Goal: Entertainment & Leisure: Browse casually

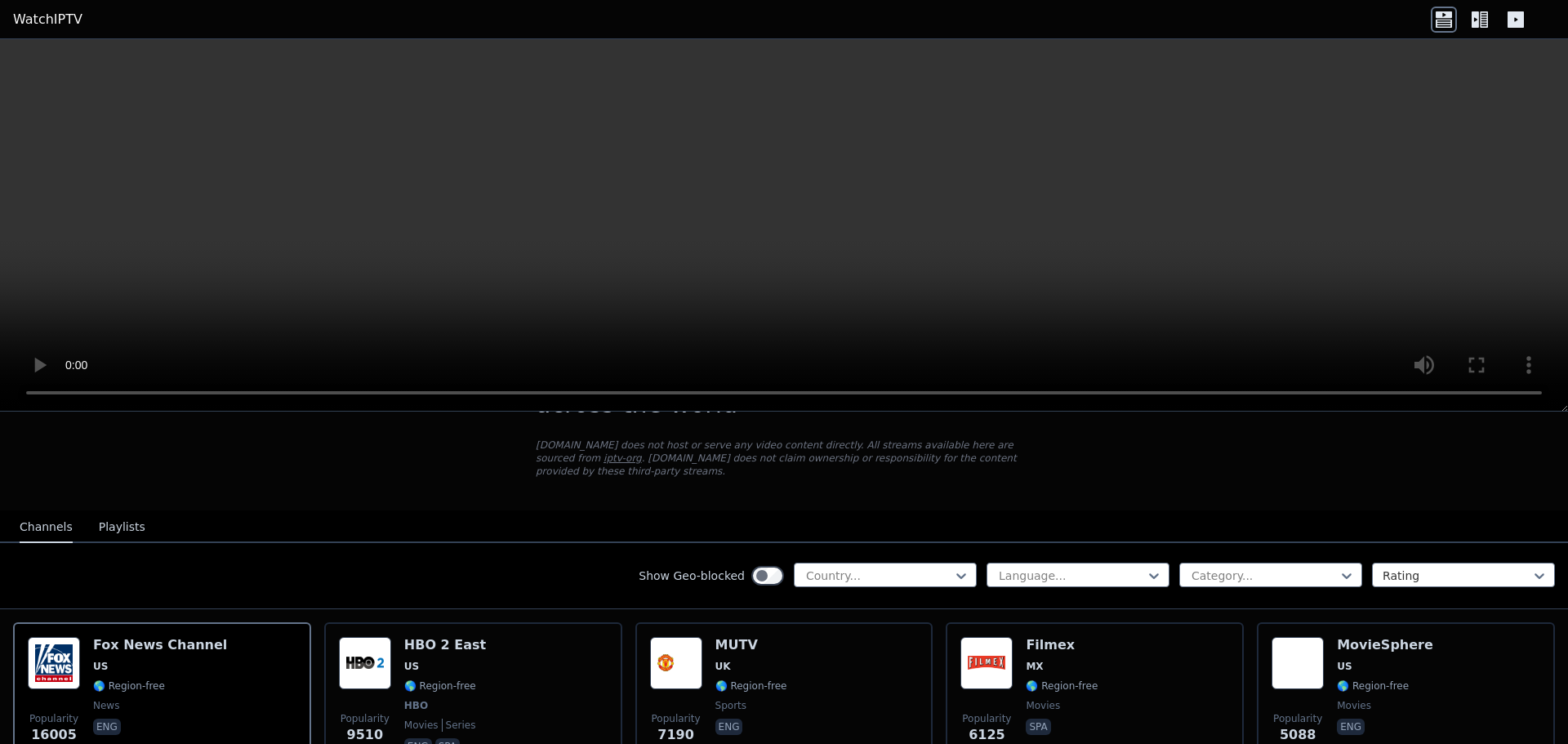
scroll to position [82, 0]
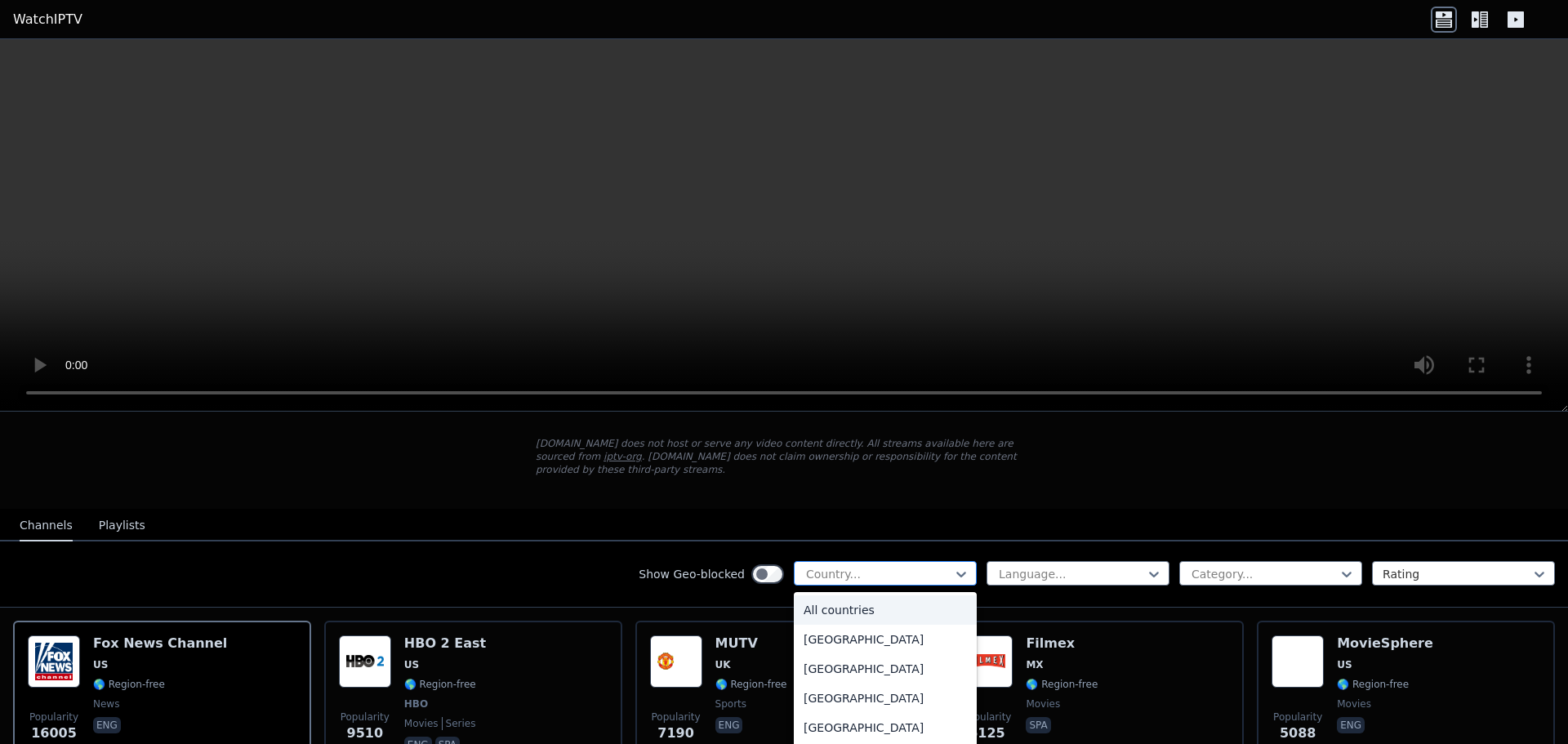
click at [840, 566] on div at bounding box center [878, 574] width 148 height 17
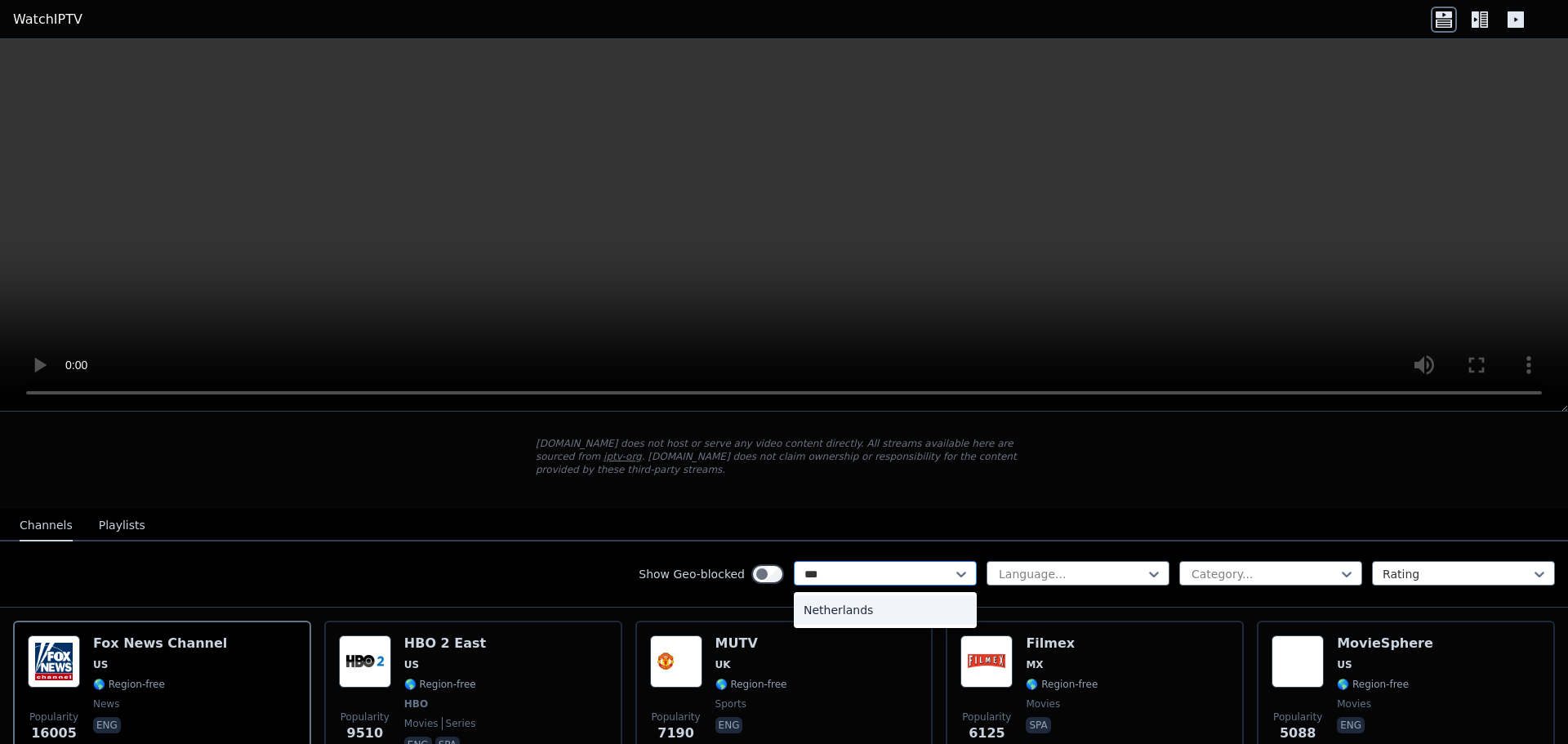
type input "****"
click at [861, 604] on div "Netherlands" at bounding box center [885, 611] width 183 height 30
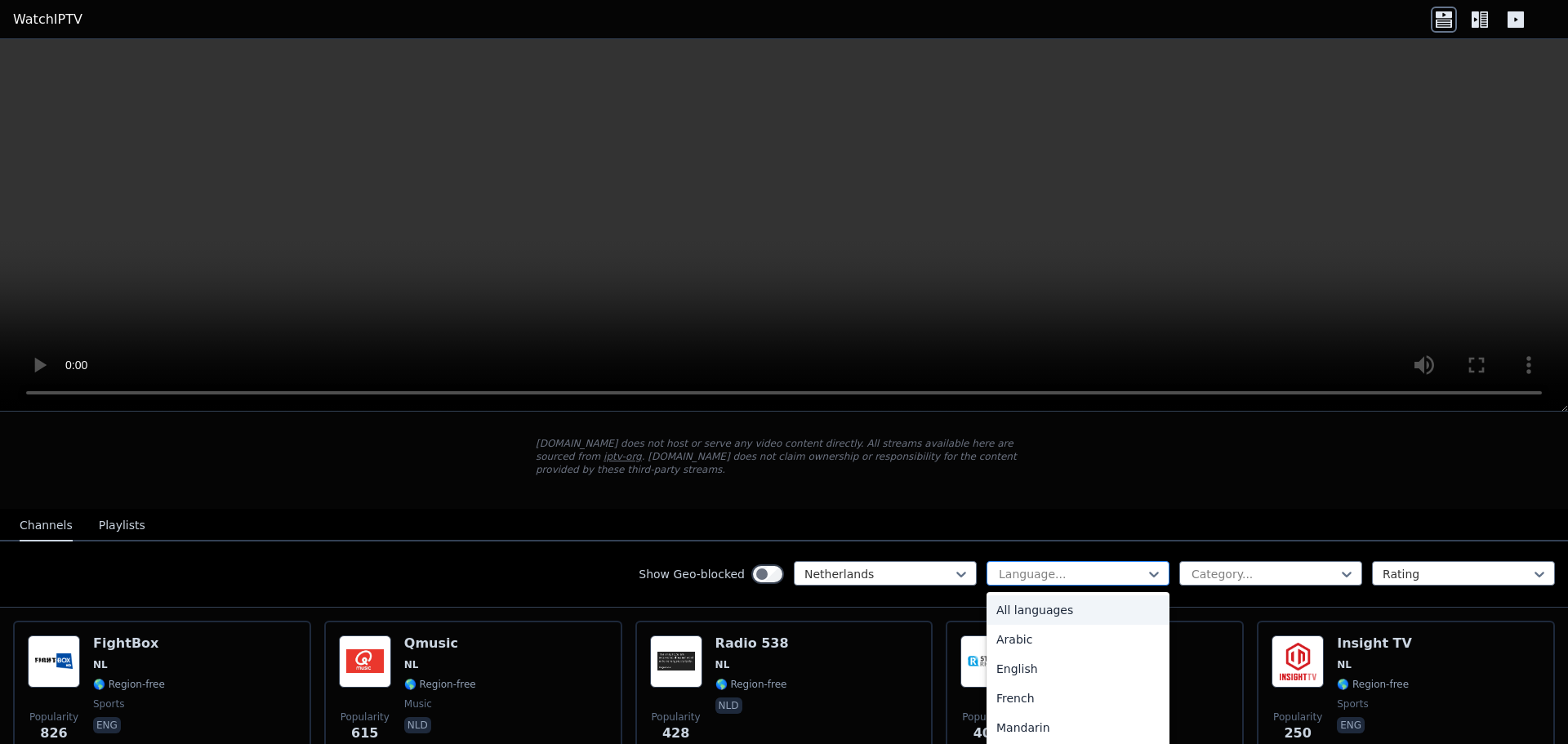
click at [1055, 566] on div at bounding box center [1071, 574] width 148 height 17
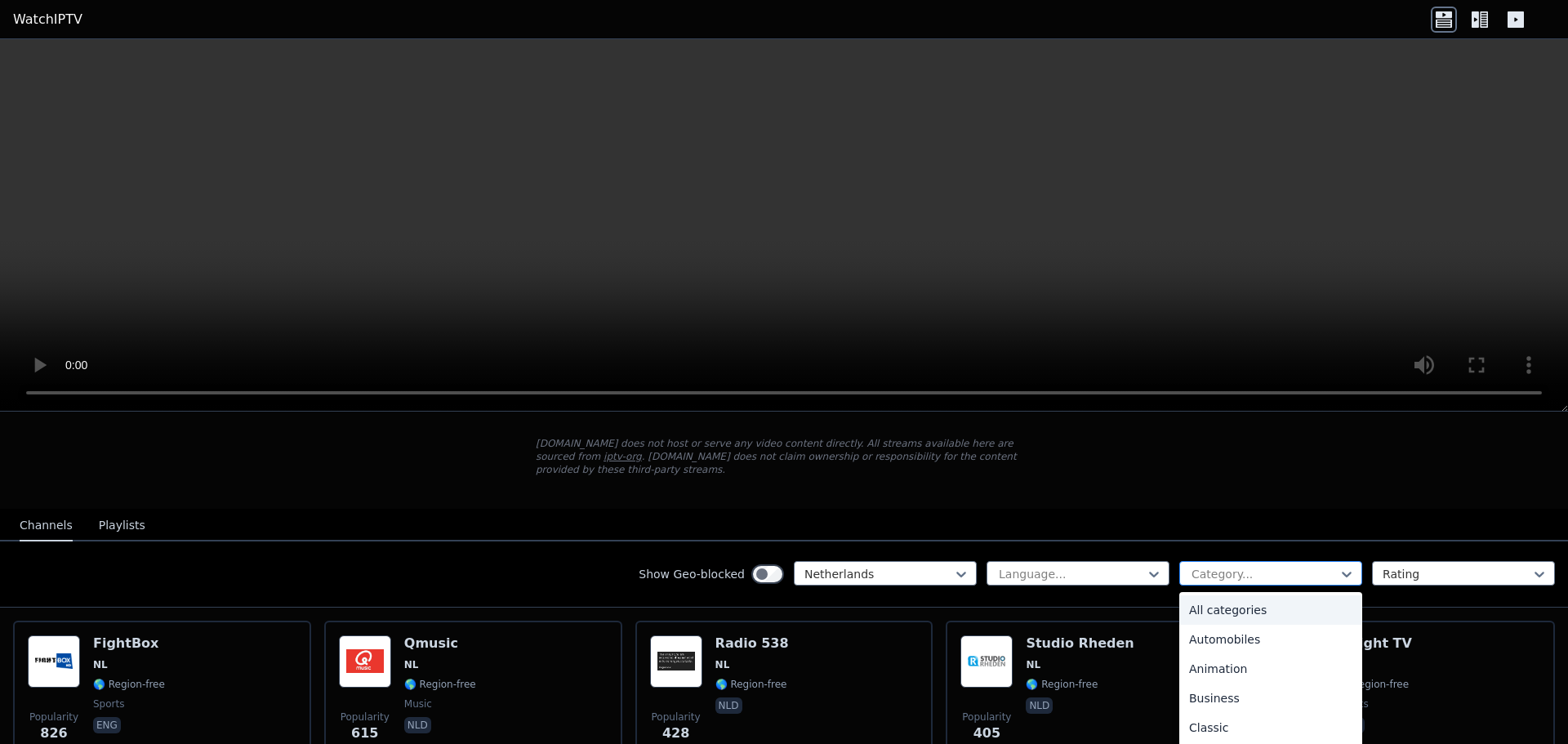
click at [1278, 566] on div at bounding box center [1264, 574] width 148 height 17
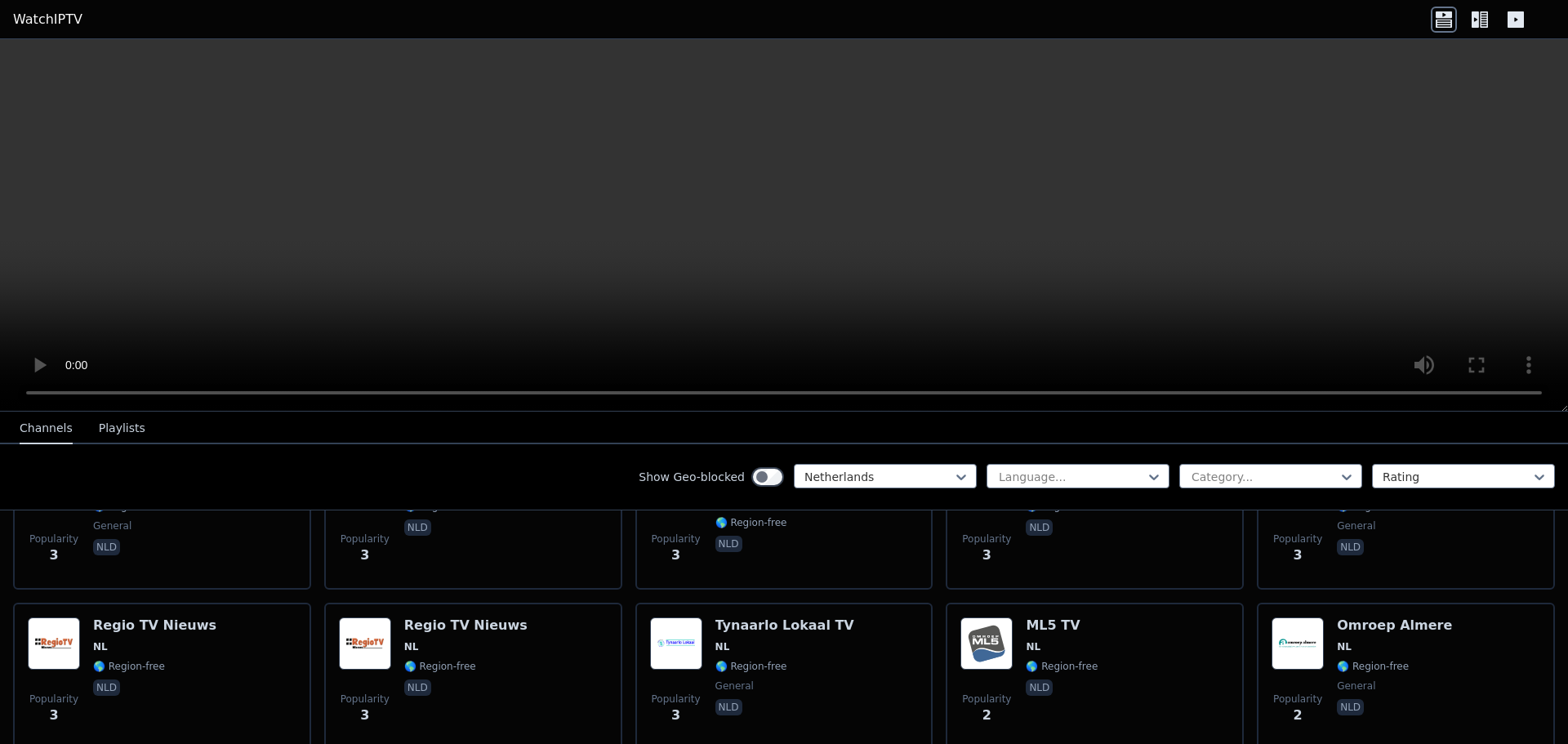
scroll to position [5356, 0]
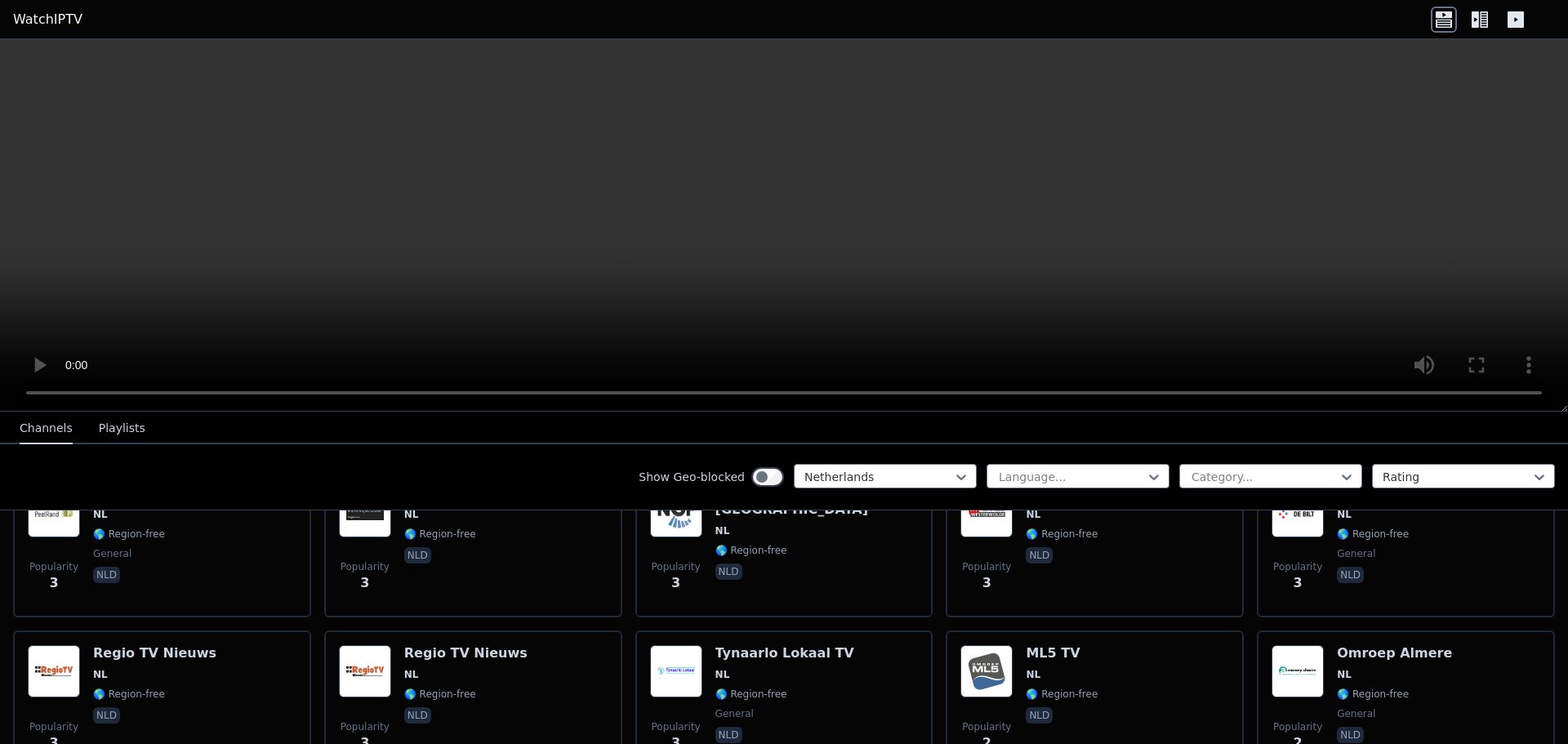
click at [111, 426] on button "Playlists" at bounding box center [122, 428] width 46 height 31
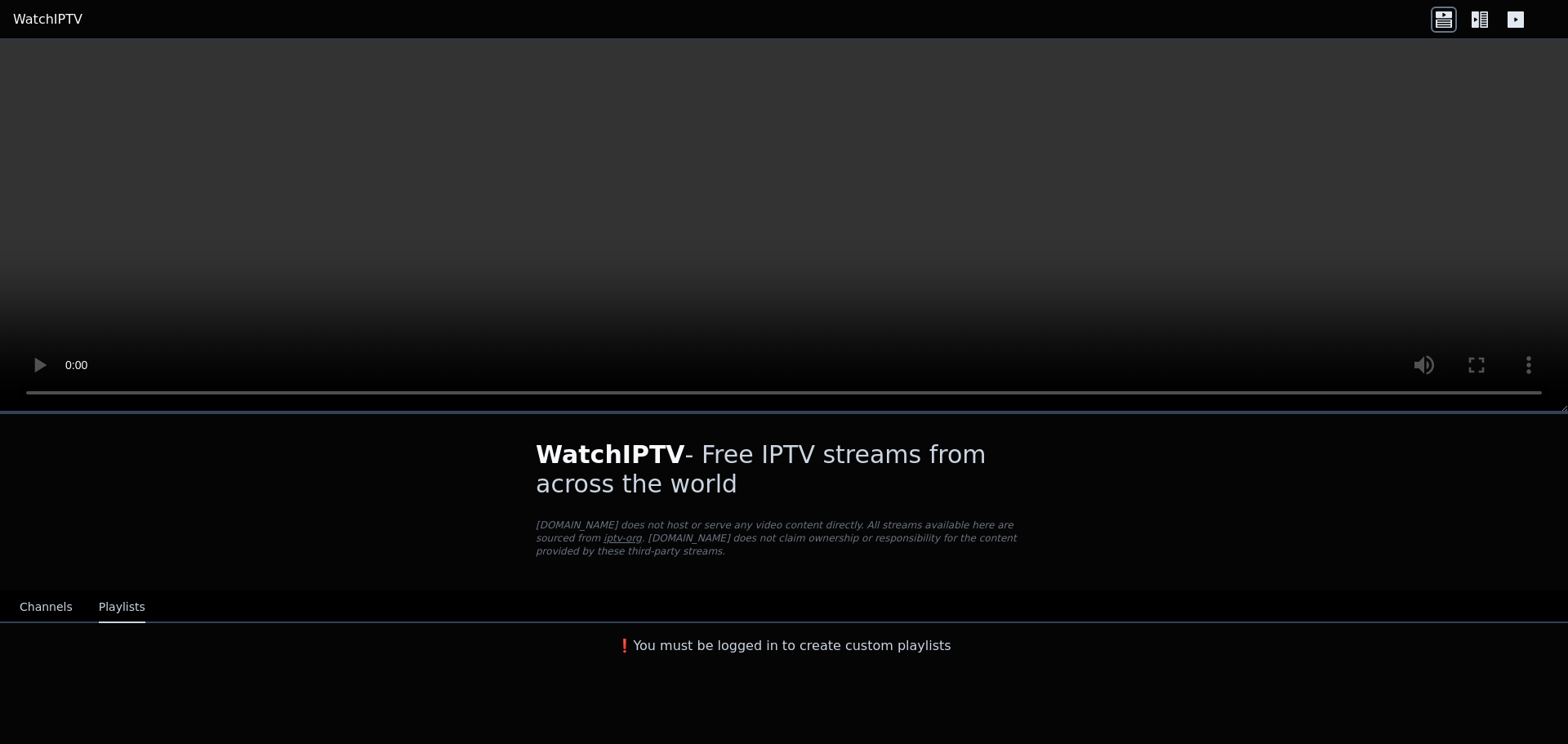
click at [52, 594] on button "Channels" at bounding box center [46, 607] width 53 height 31
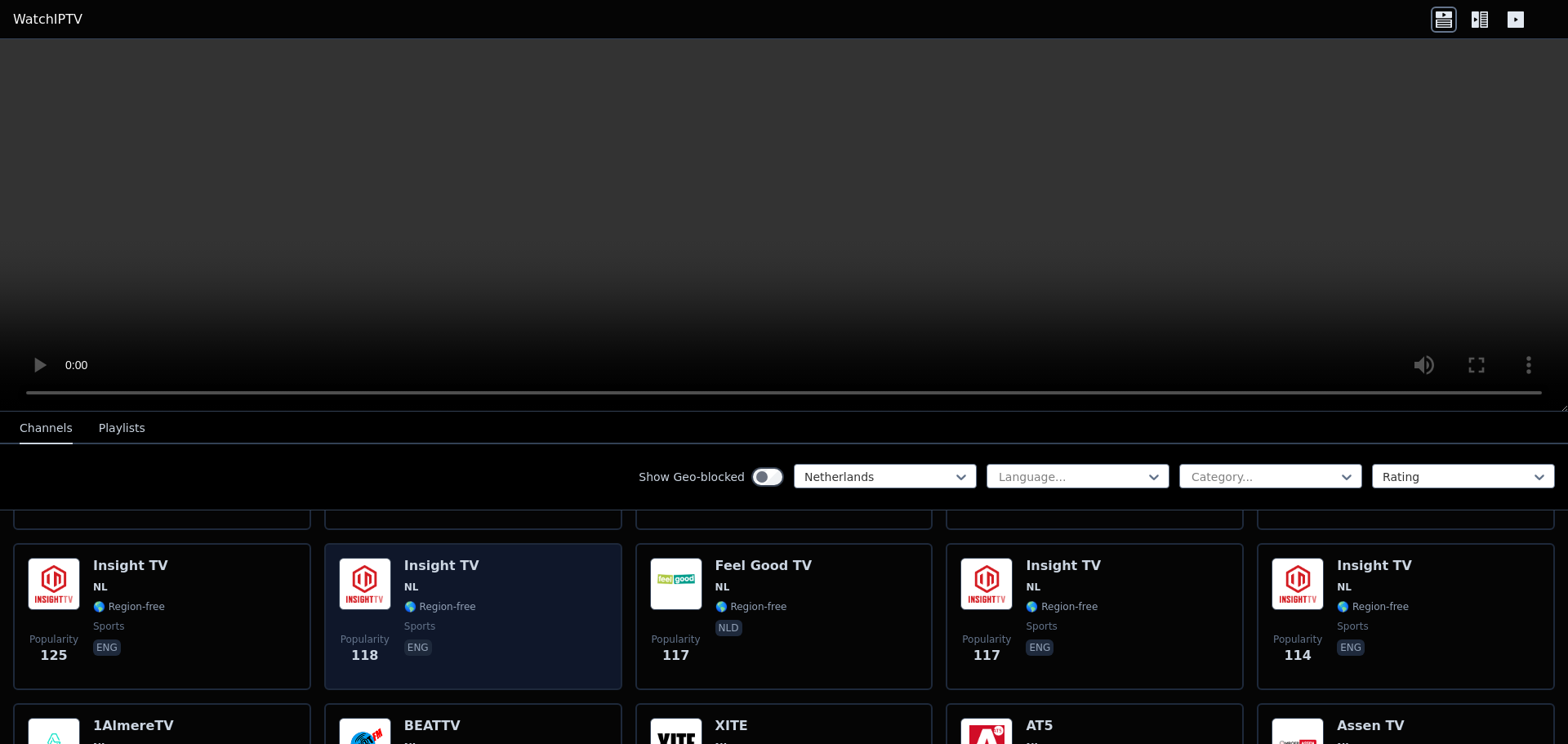
scroll to position [490, 0]
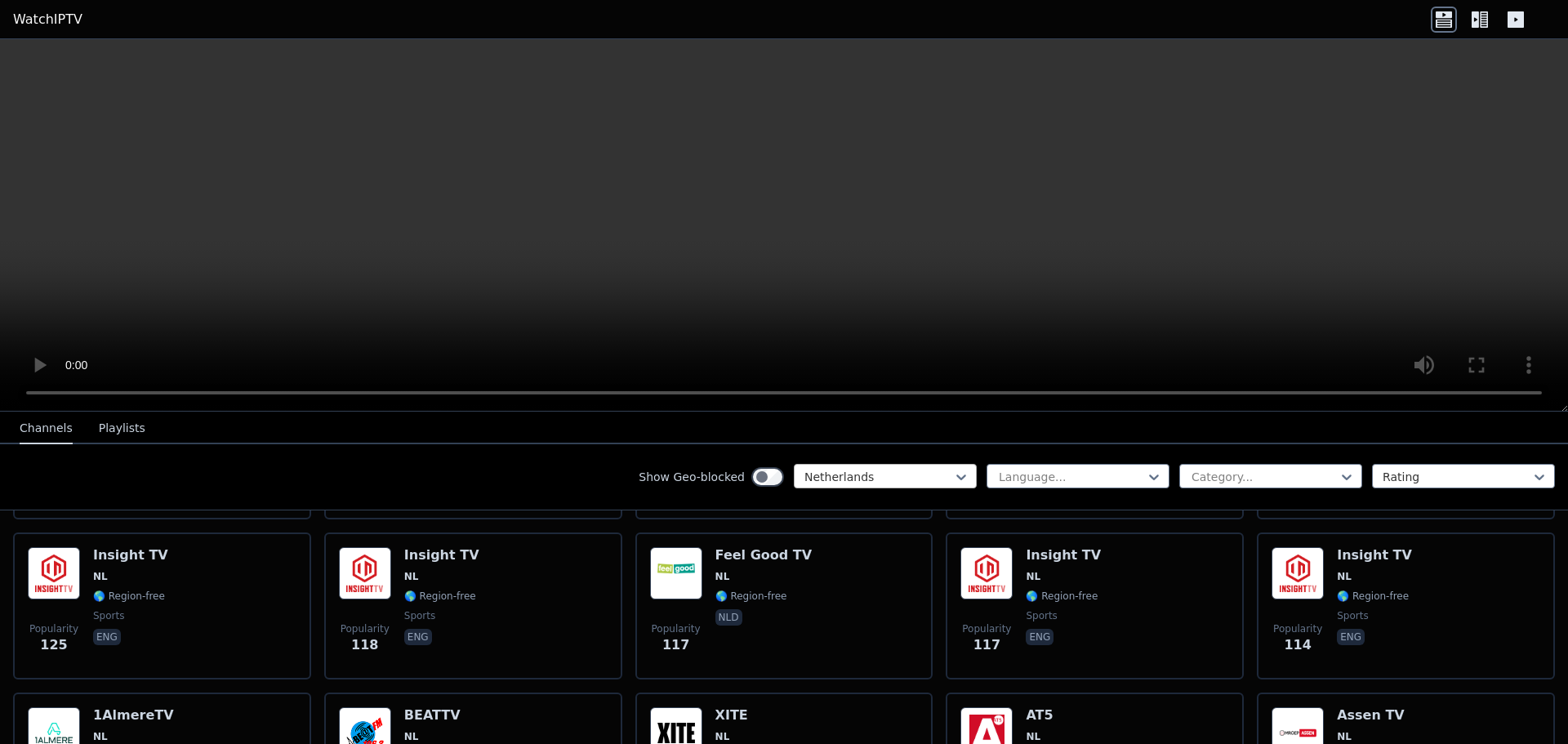
click at [895, 471] on div at bounding box center [878, 477] width 148 height 17
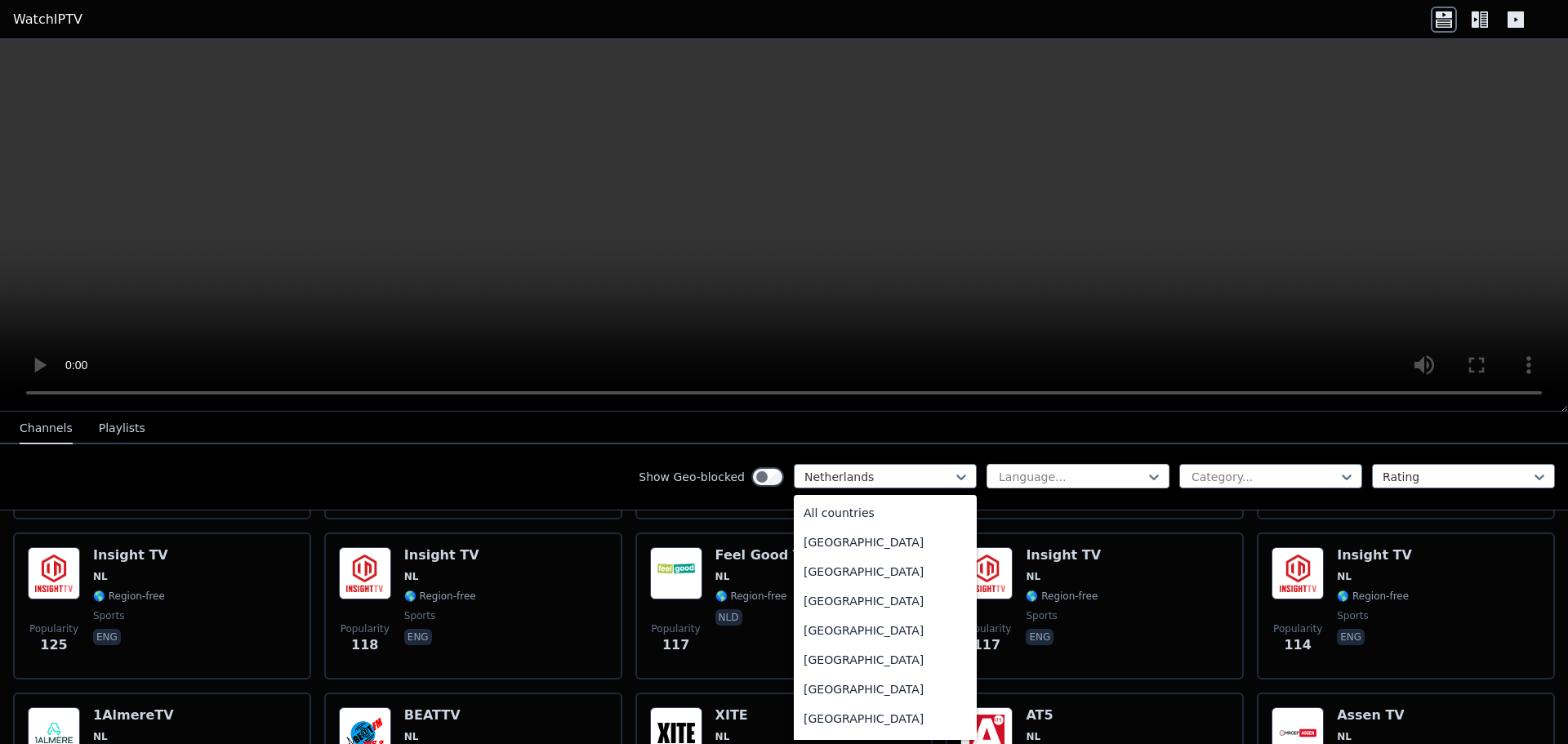
scroll to position [3696, 0]
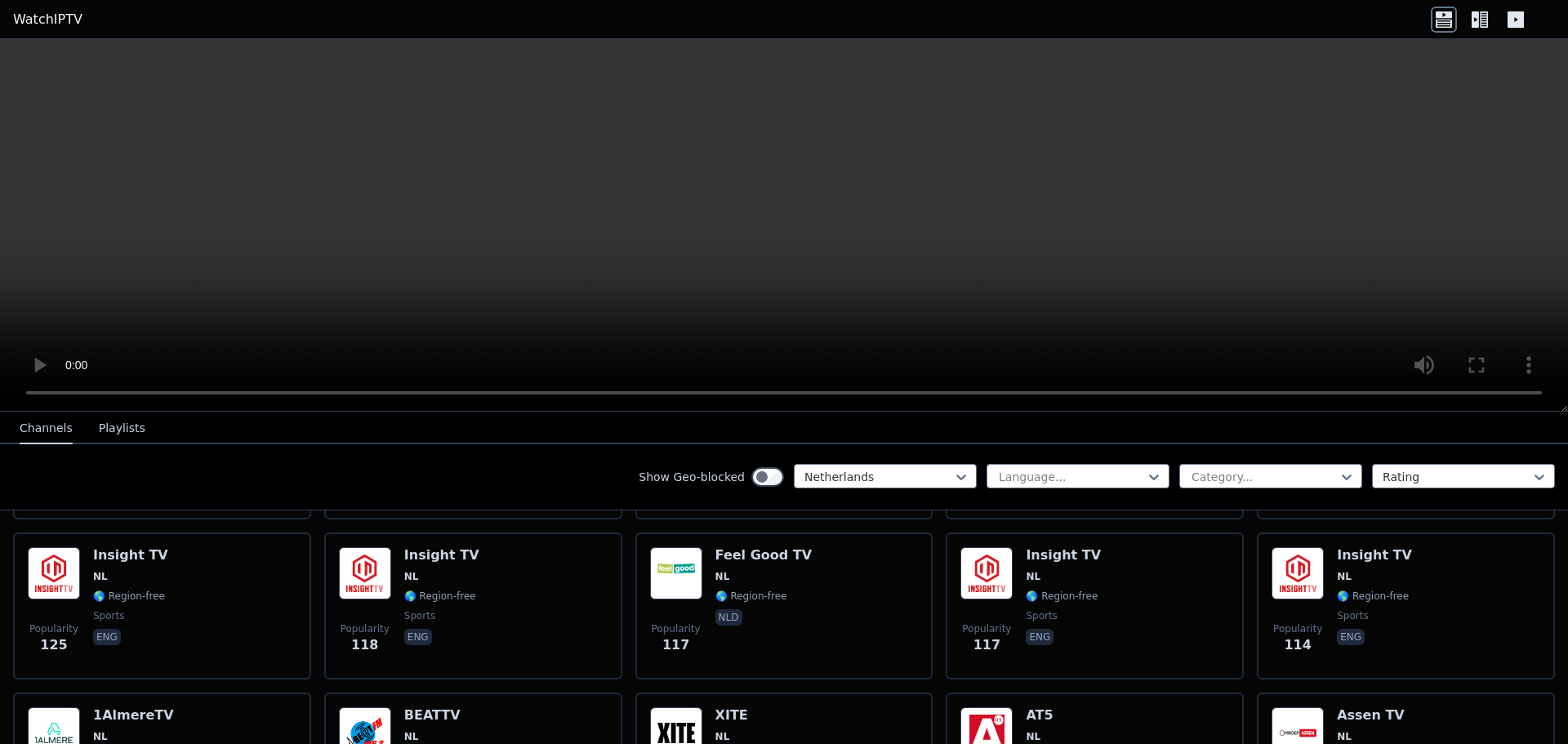
drag, startPoint x: 1480, startPoint y: 4, endPoint x: 1479, endPoint y: 26, distance: 22.0
click at [1480, 11] on header "WatchIPTV" at bounding box center [784, 19] width 1568 height 39
click at [1479, 26] on icon at bounding box center [1475, 20] width 7 height 17
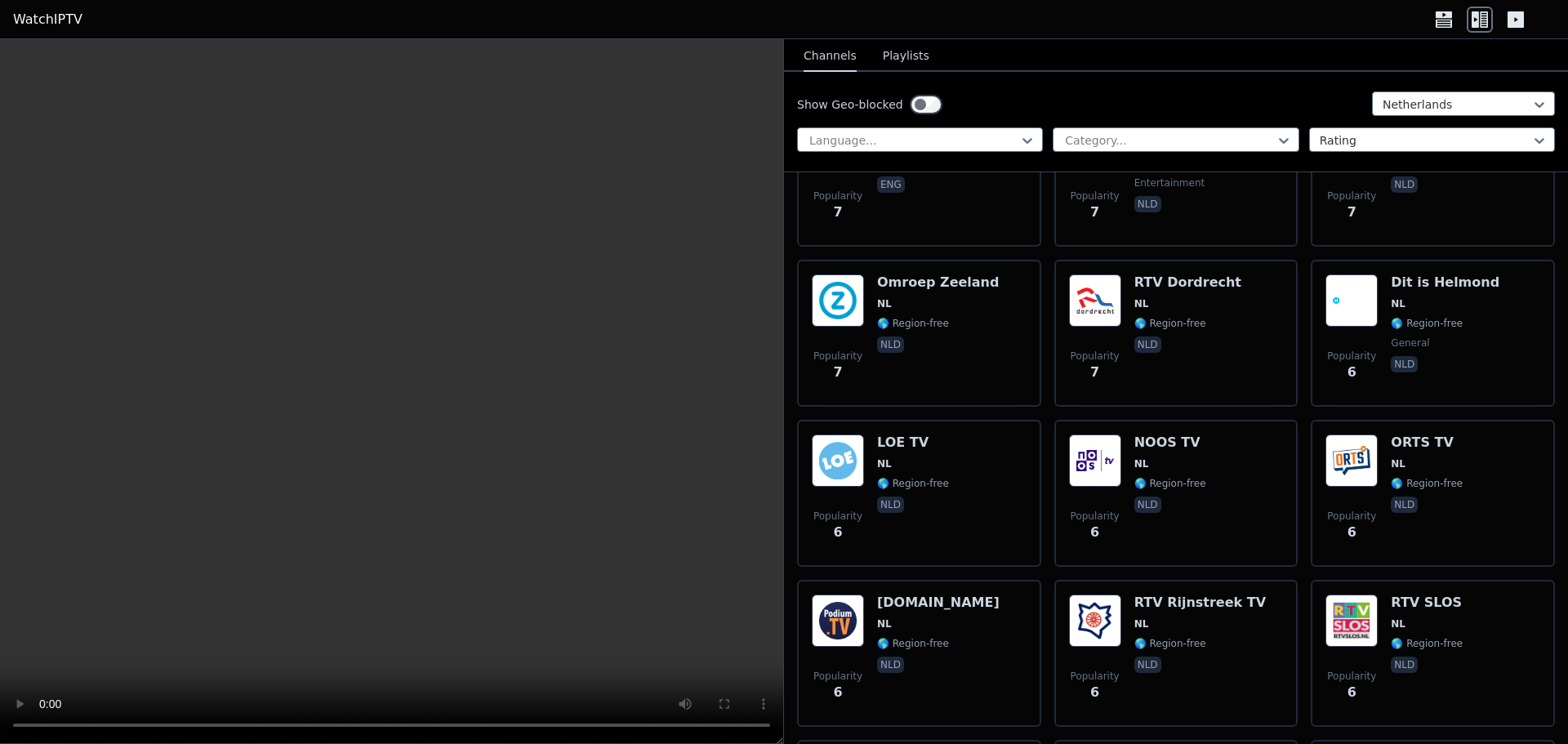
scroll to position [5882, 0]
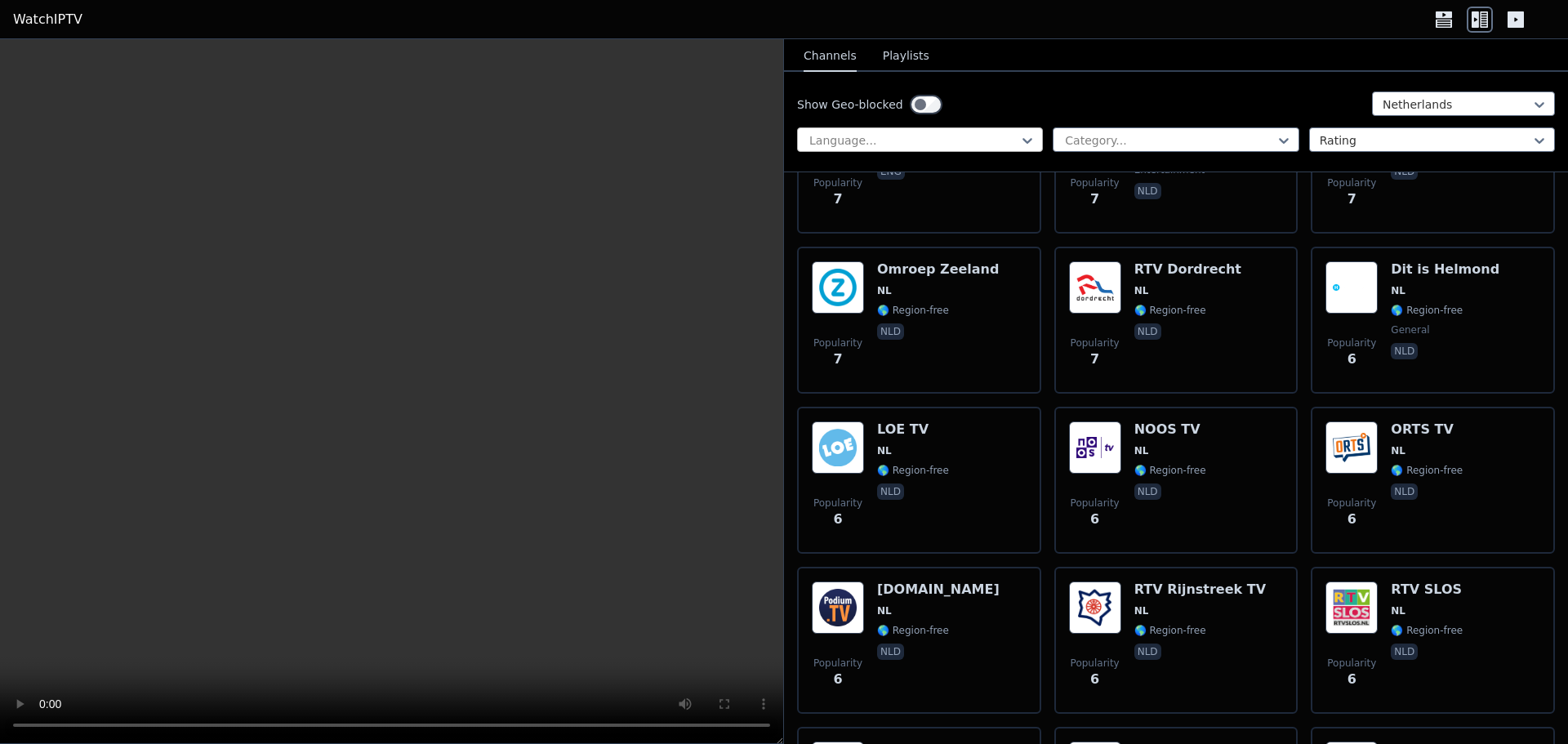
click at [843, 131] on div "Language..." at bounding box center [919, 140] width 246 height 25
click at [42, 28] on link "WatchIPTV" at bounding box center [48, 20] width 70 height 20
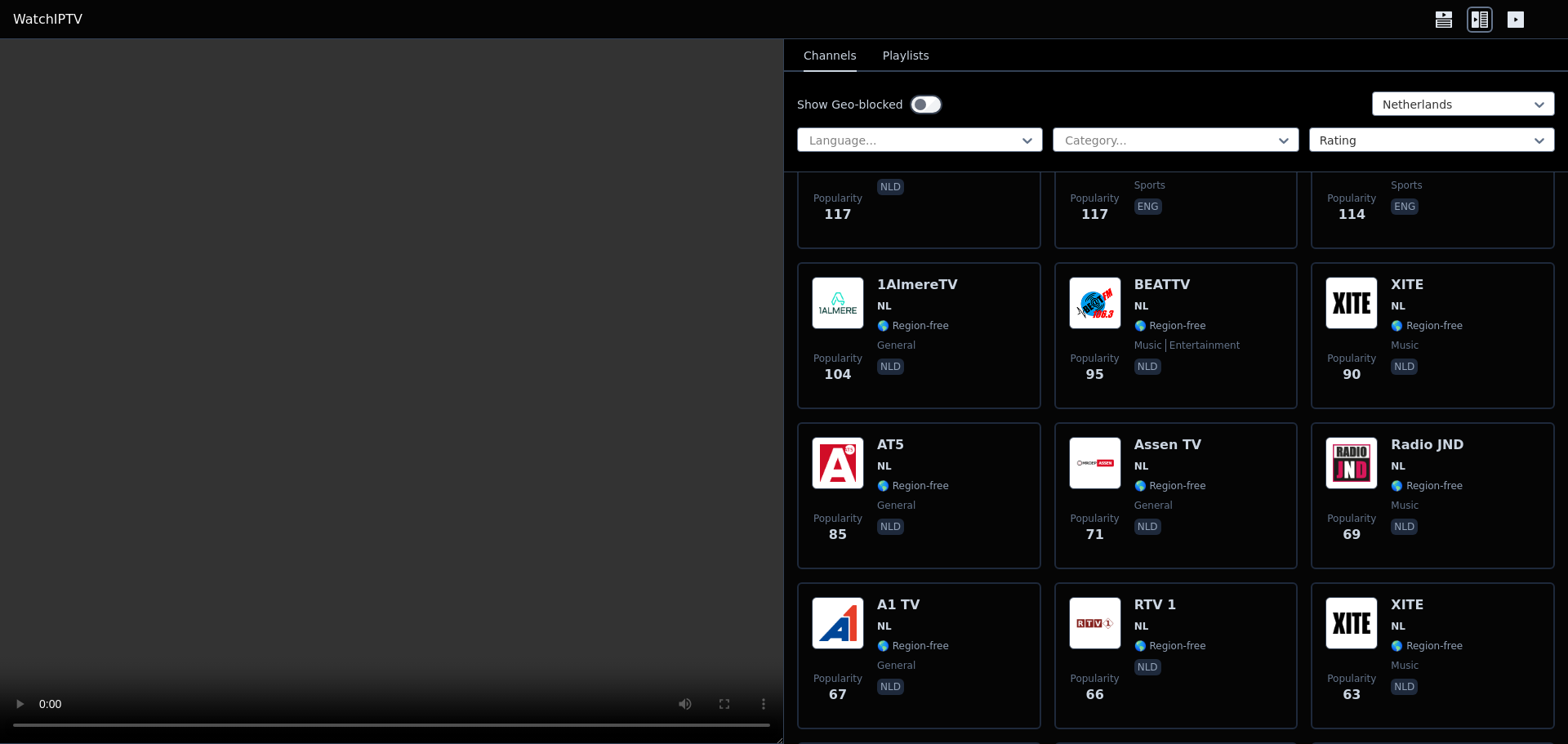
scroll to position [980, 0]
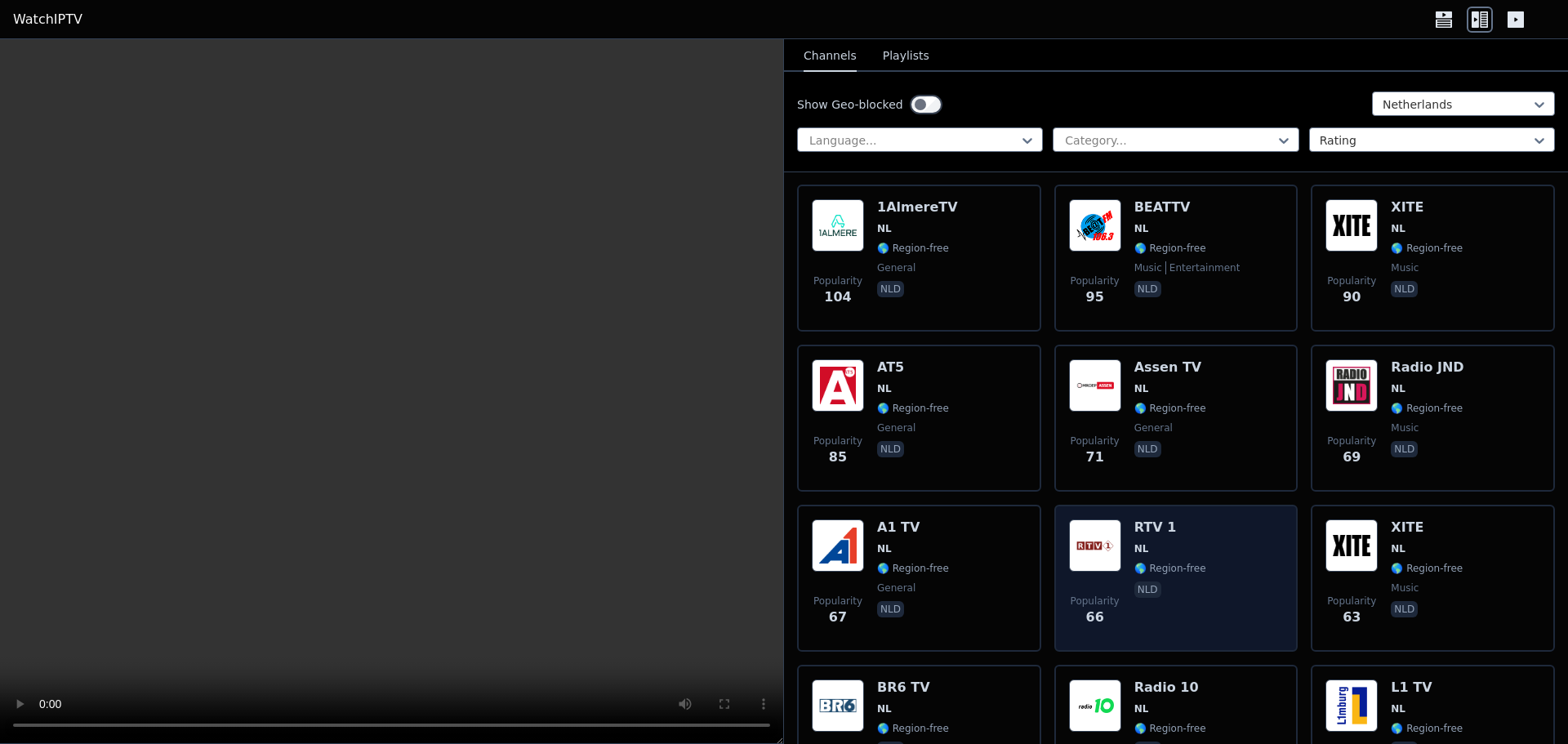
click at [1110, 558] on img at bounding box center [1095, 545] width 52 height 52
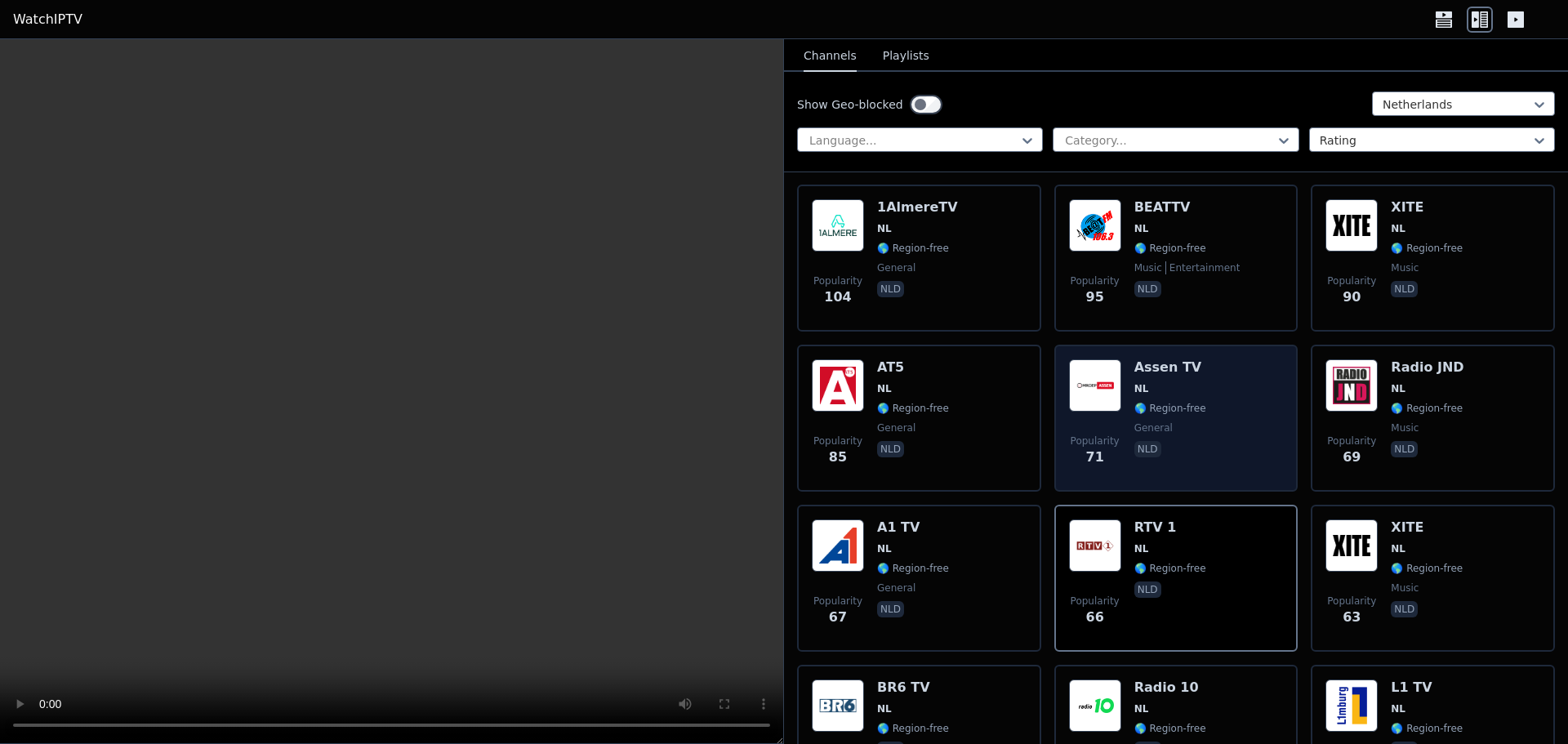
click at [1122, 418] on div "Popularity 71 Assen TV NL 🌎 Region-free general nld" at bounding box center [1176, 418] width 215 height 118
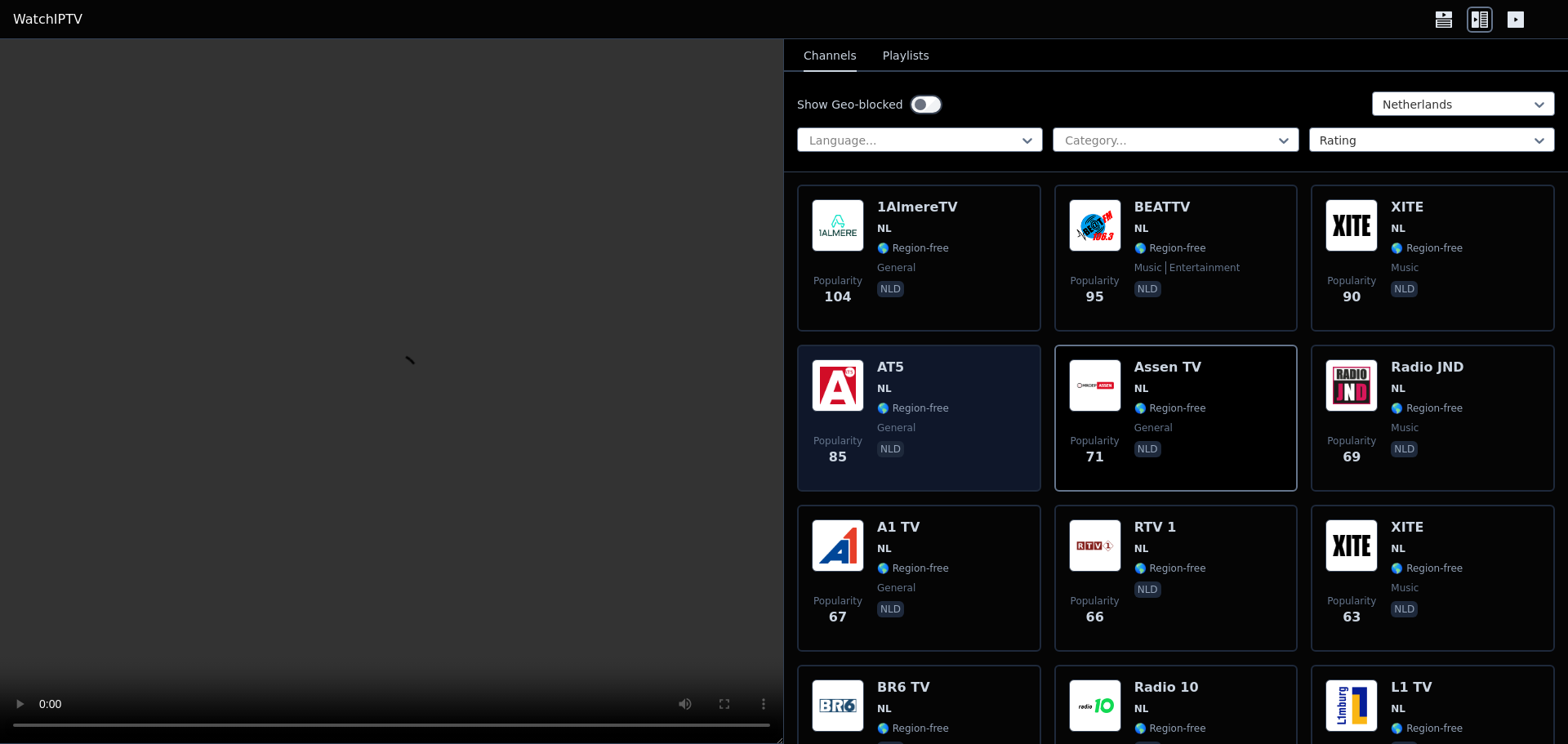
click at [956, 398] on div "Popularity 85 AT5 NL 🌎 Region-free general nld" at bounding box center [919, 418] width 215 height 118
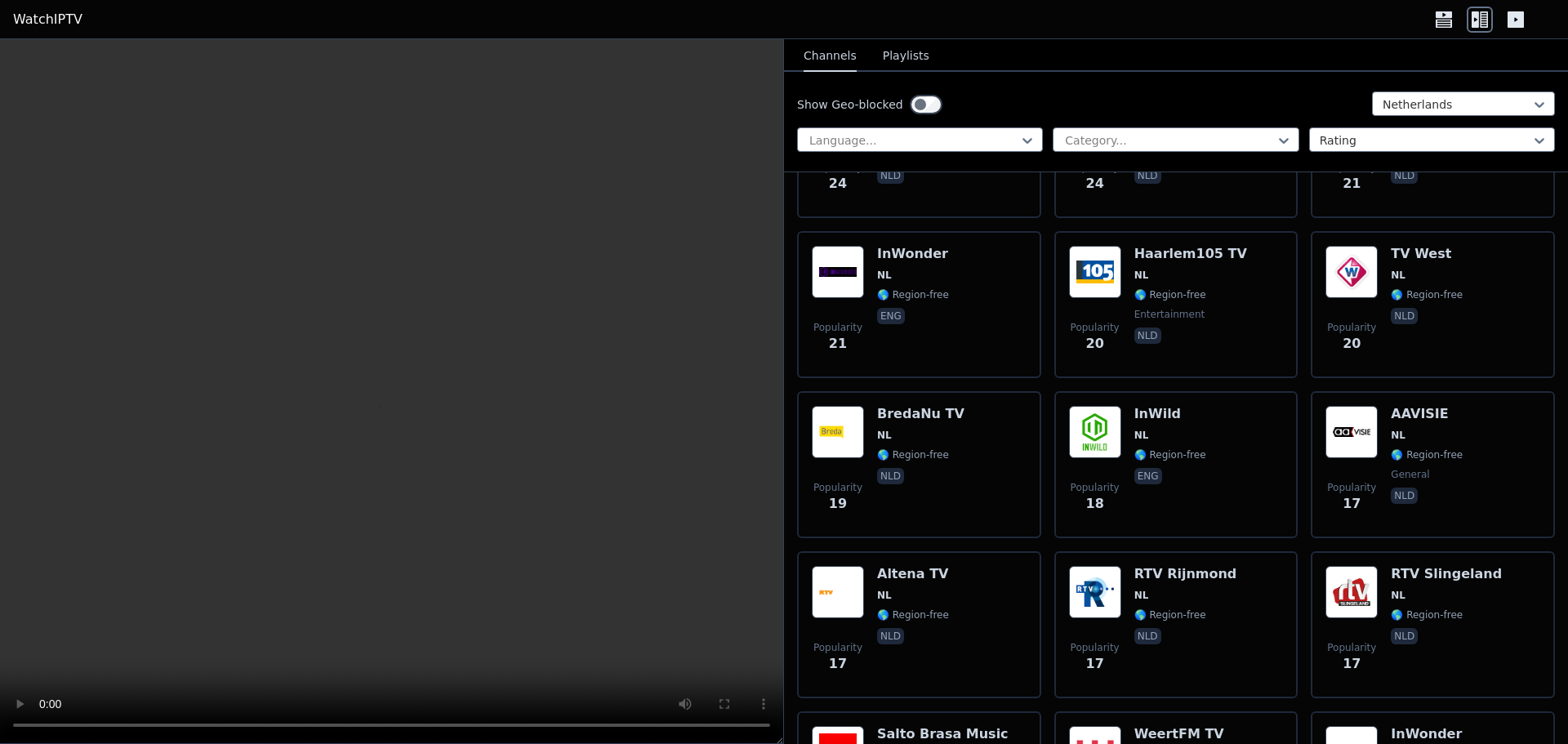
scroll to position [2696, 0]
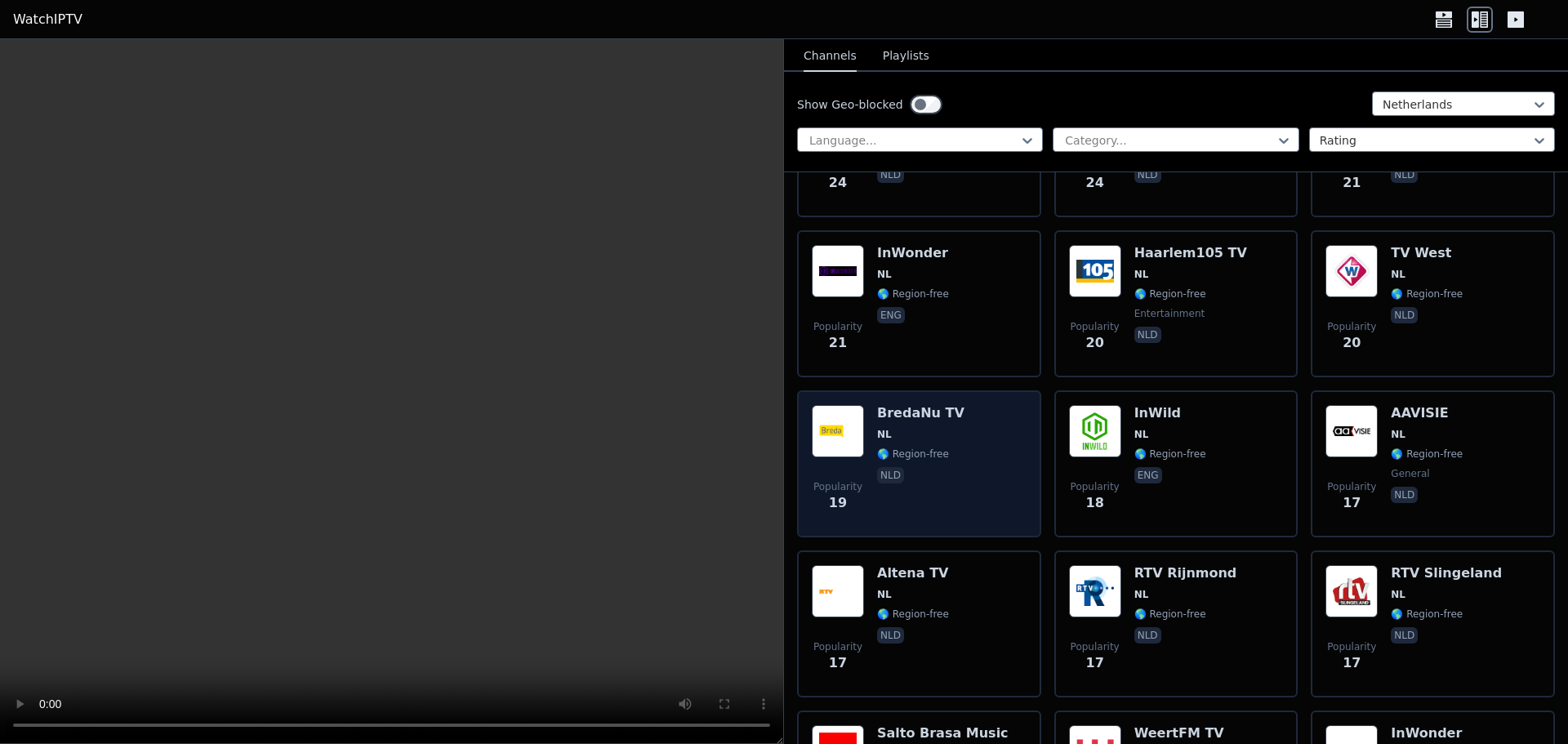
drag, startPoint x: 906, startPoint y: 507, endPoint x: 903, endPoint y: 481, distance: 26.2
click at [905, 505] on div "BredaNu TV NL 🌎 Region-free nld" at bounding box center [921, 464] width 88 height 118
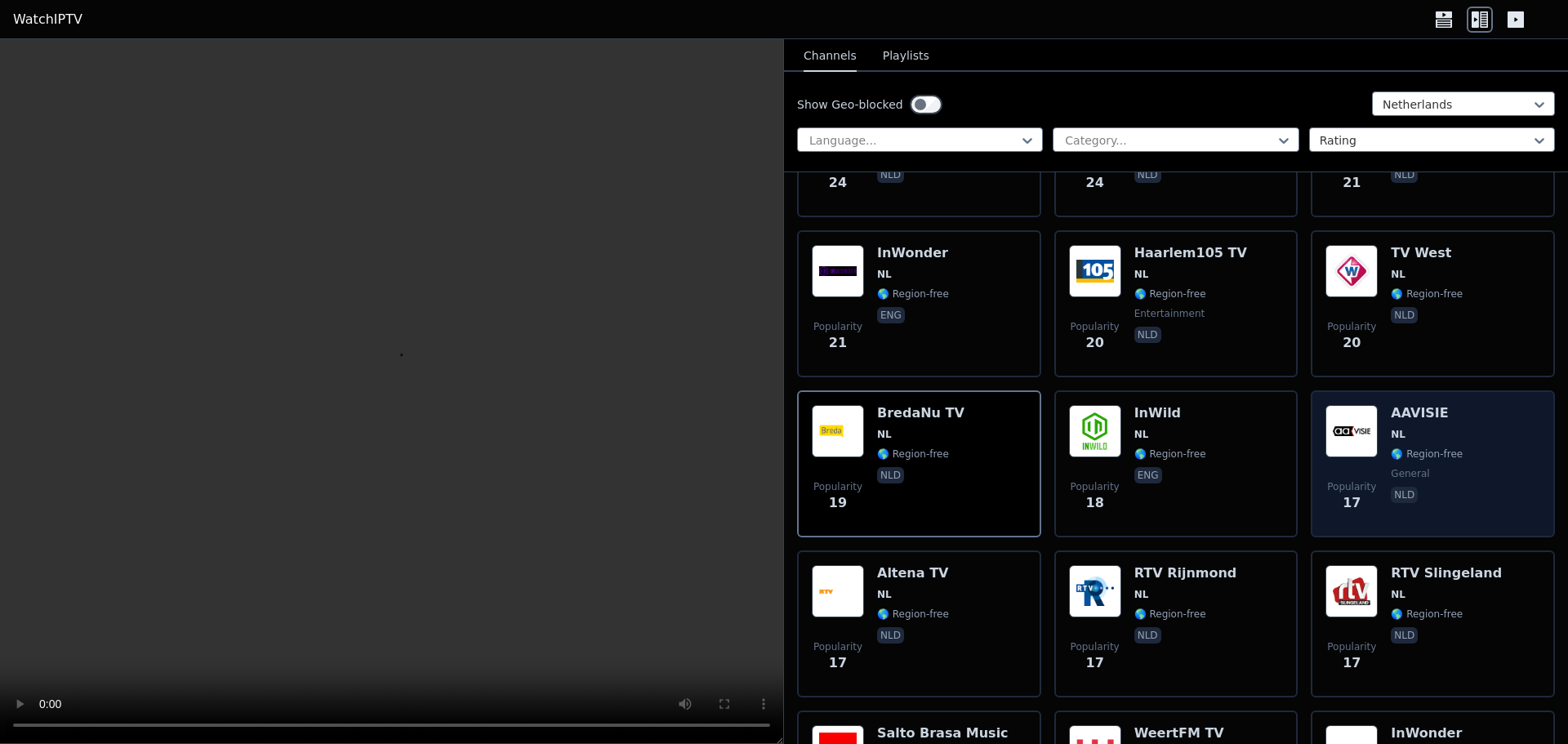
click at [1404, 447] on span "🌎 Region-free" at bounding box center [1426, 454] width 72 height 13
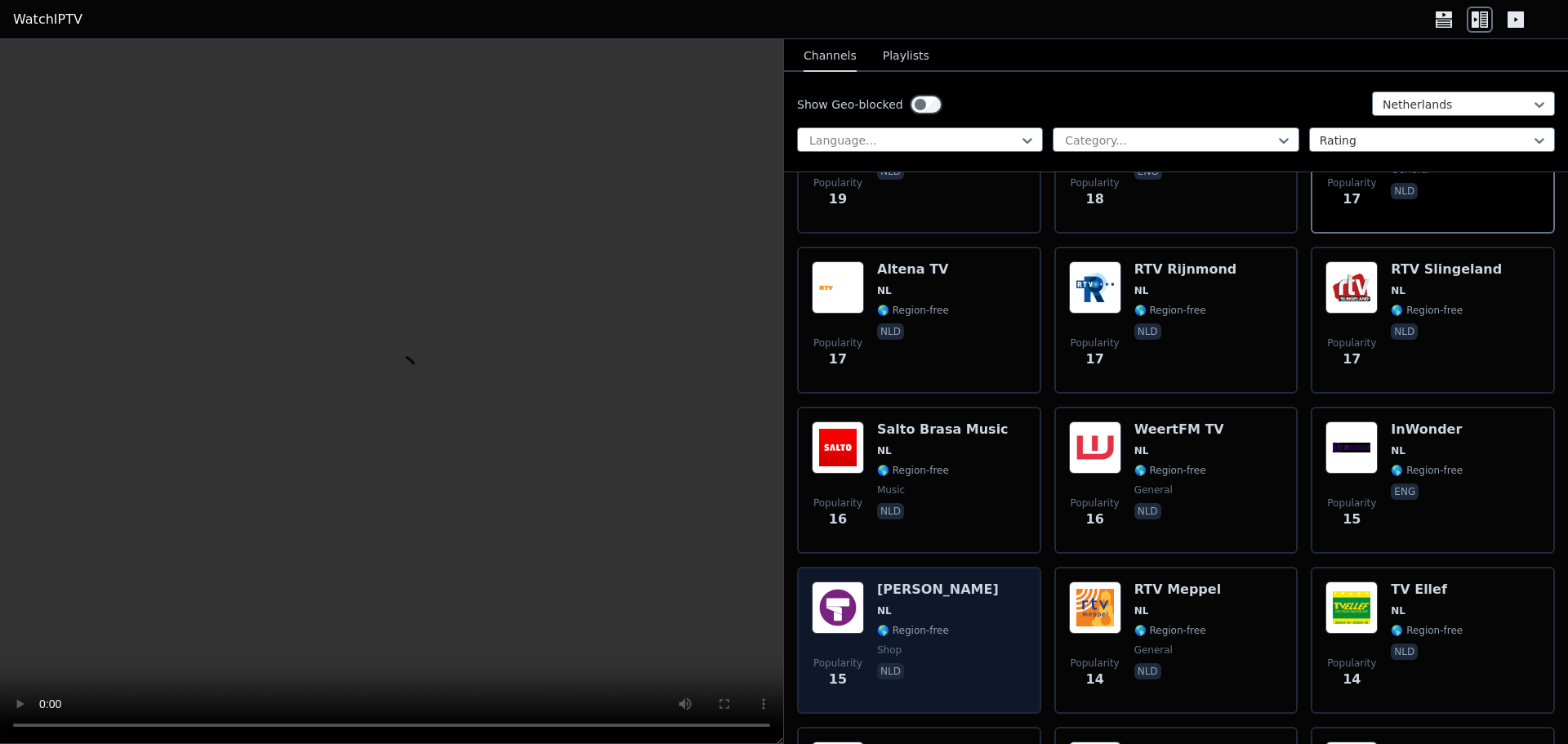
scroll to position [3268, 0]
